Goal: Navigation & Orientation: Find specific page/section

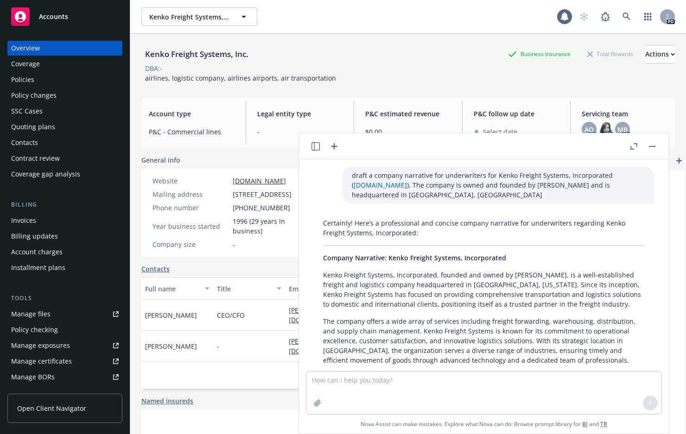
scroll to position [788, 0]
